Goal: Feedback & Contribution: Submit feedback/report problem

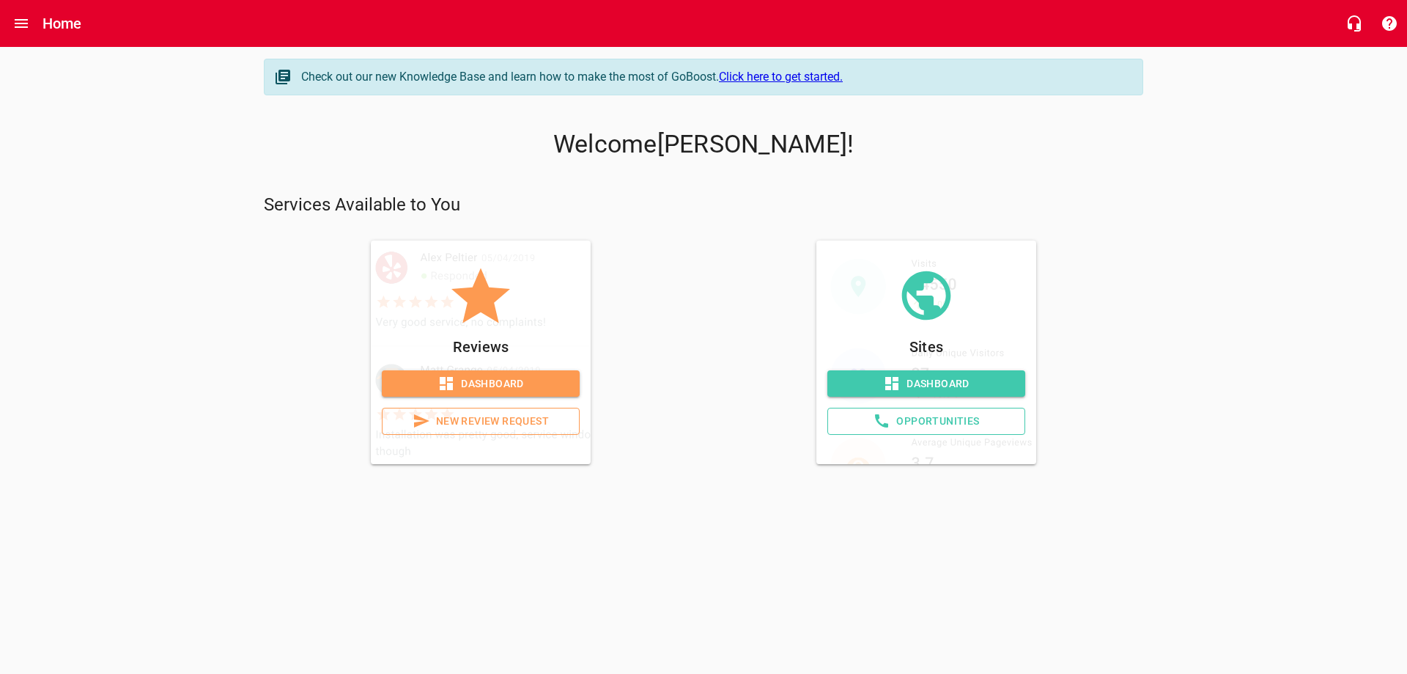
click at [496, 383] on span "Dashboard" at bounding box center [481, 384] width 174 height 18
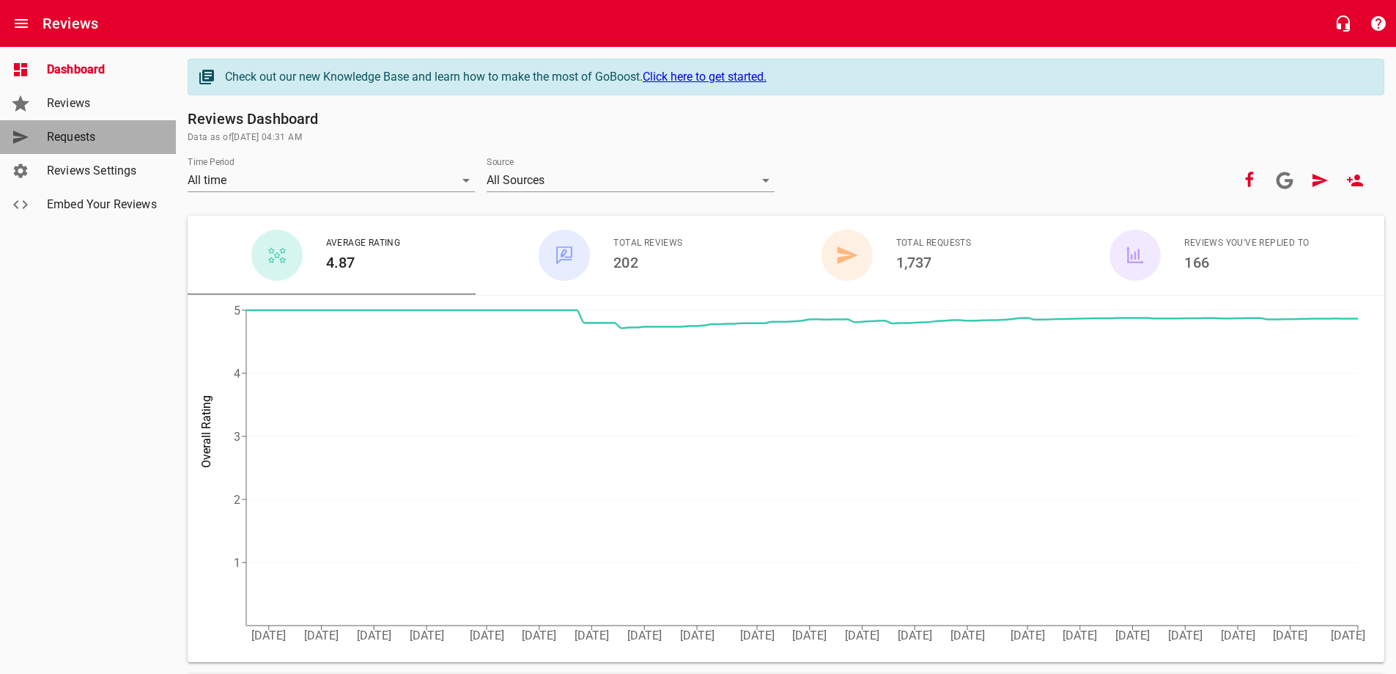
click at [81, 136] on span "Requests" at bounding box center [102, 137] width 111 height 18
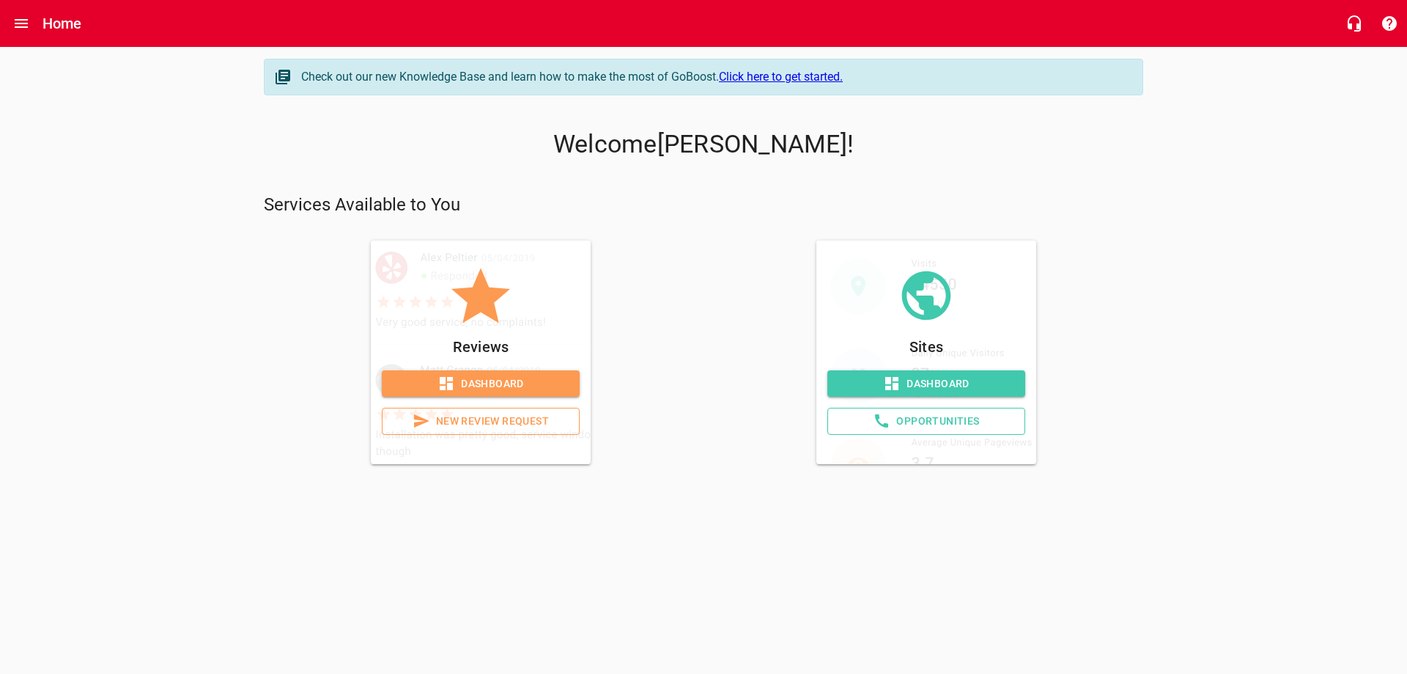
click at [465, 379] on span "Dashboard" at bounding box center [481, 384] width 174 height 18
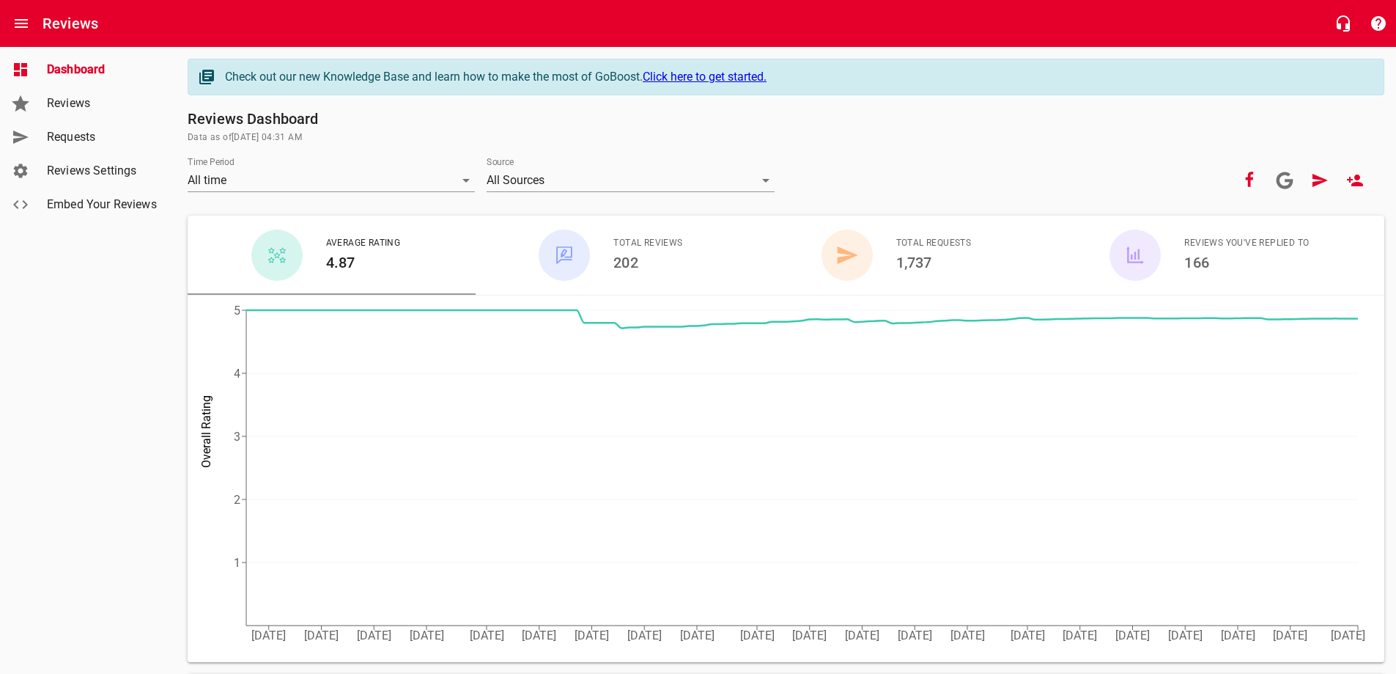
click at [81, 130] on span "Requests" at bounding box center [102, 137] width 111 height 18
